Goal: Browse casually: Explore the website without a specific task or goal

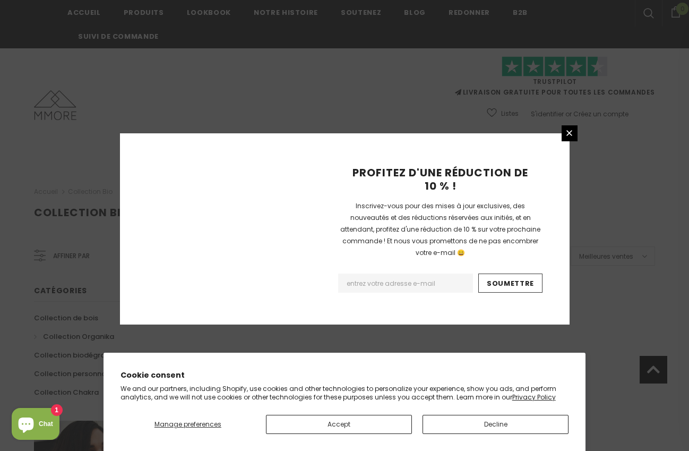
scroll to position [685, 0]
